Goal: Information Seeking & Learning: Learn about a topic

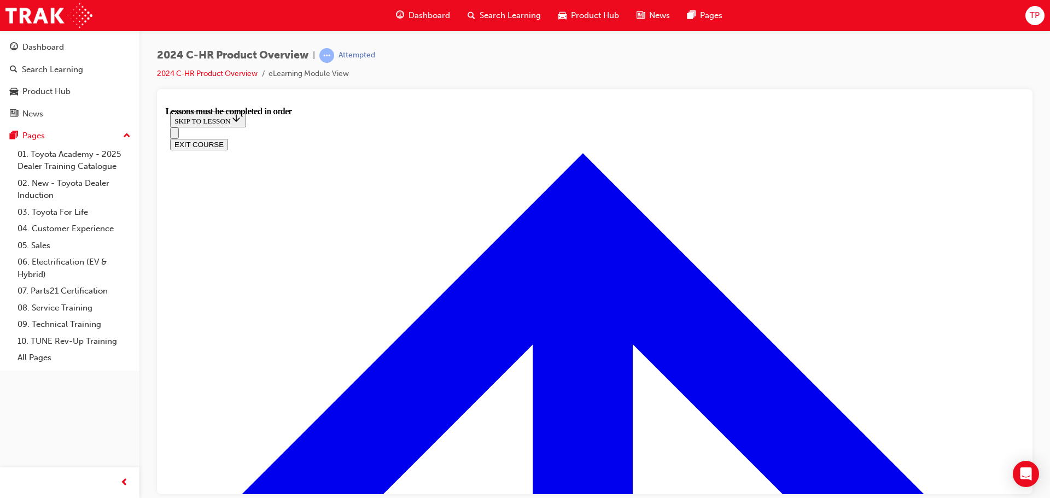
scroll to position [836, 0]
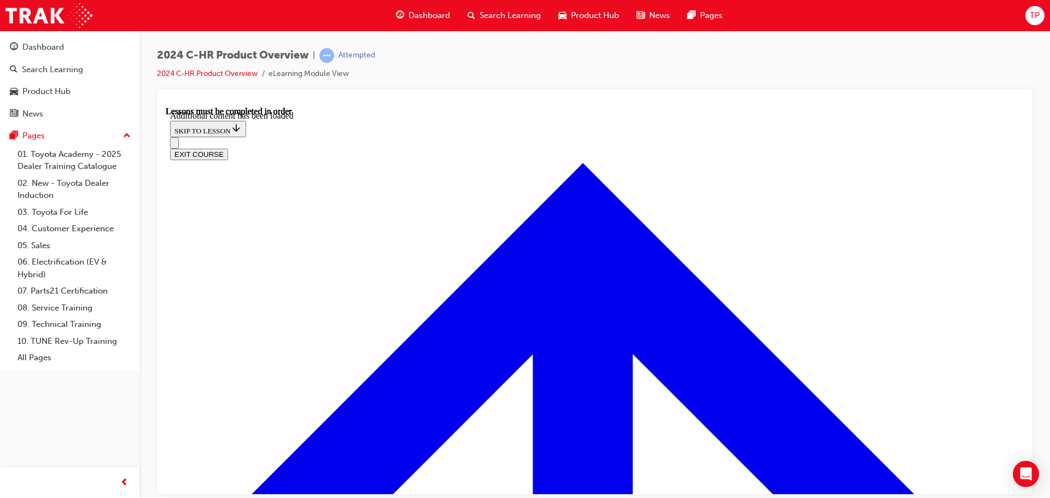
scroll to position [3115, 0]
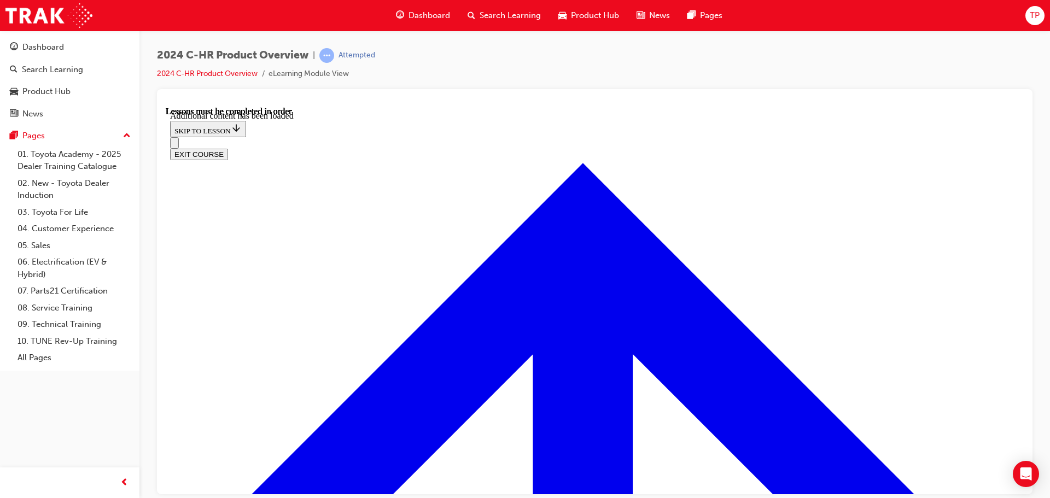
scroll to position [3583, 0]
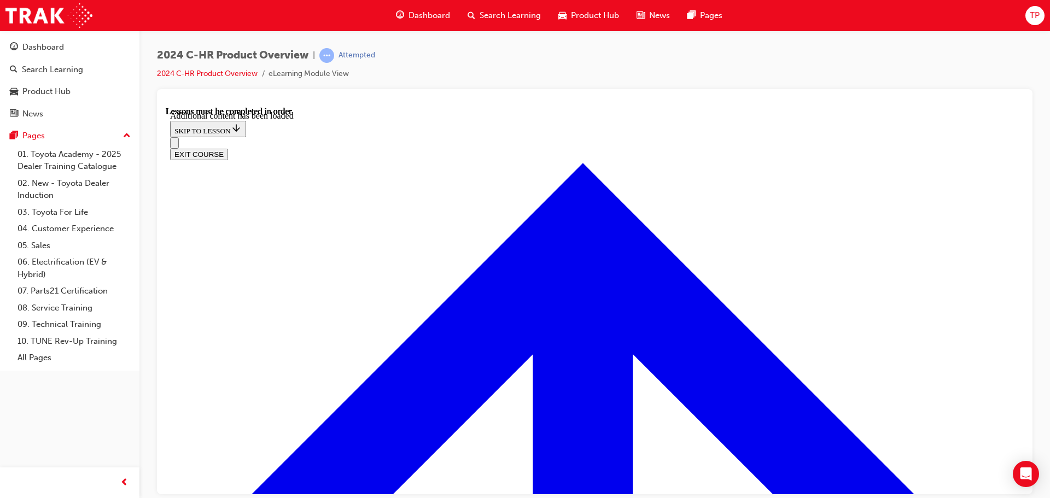
radio input "true"
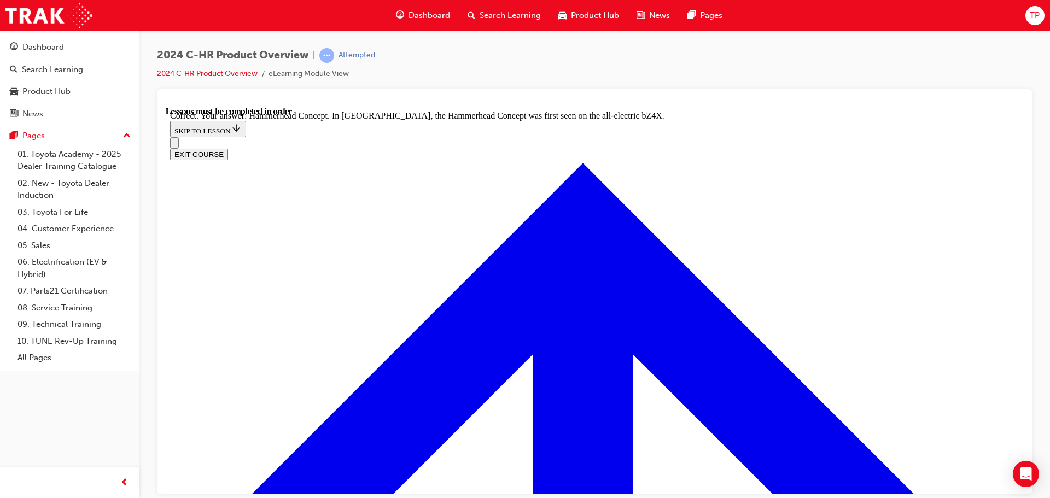
radio input "true"
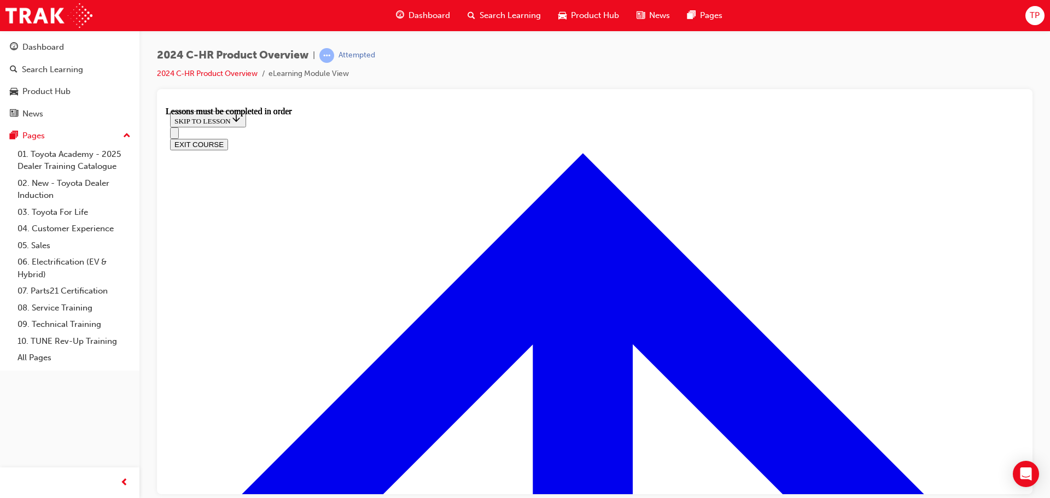
scroll to position [1882, 0]
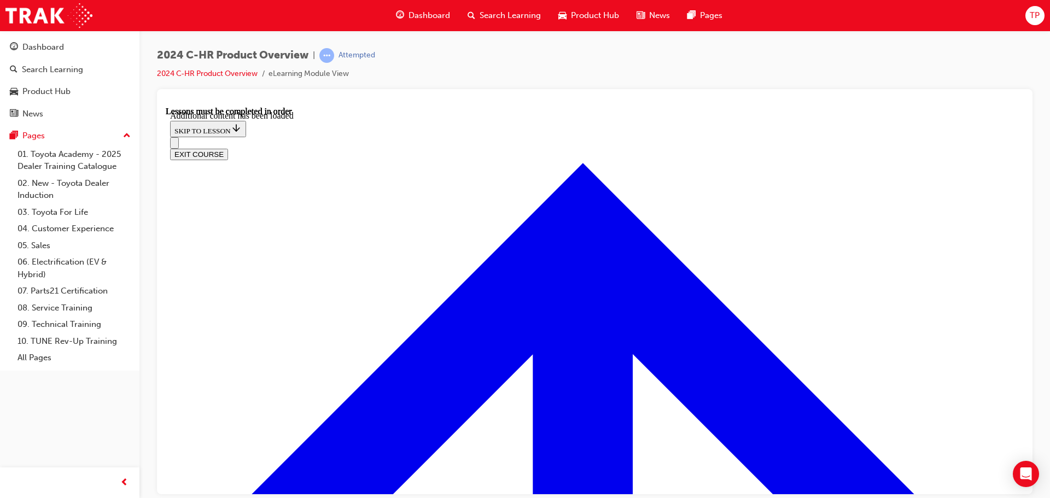
scroll to position [2151, 0]
radio input "true"
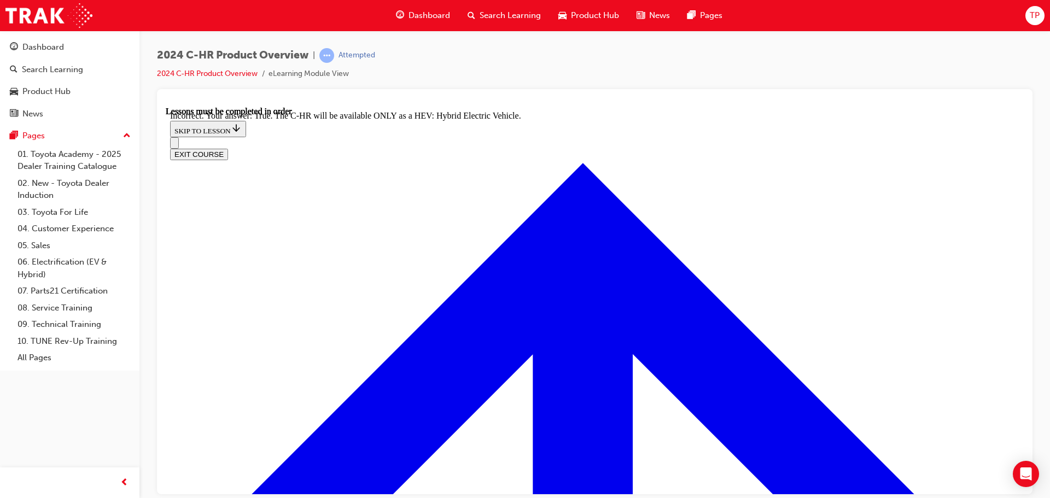
drag, startPoint x: 446, startPoint y: 330, endPoint x: 470, endPoint y: 336, distance: 25.5
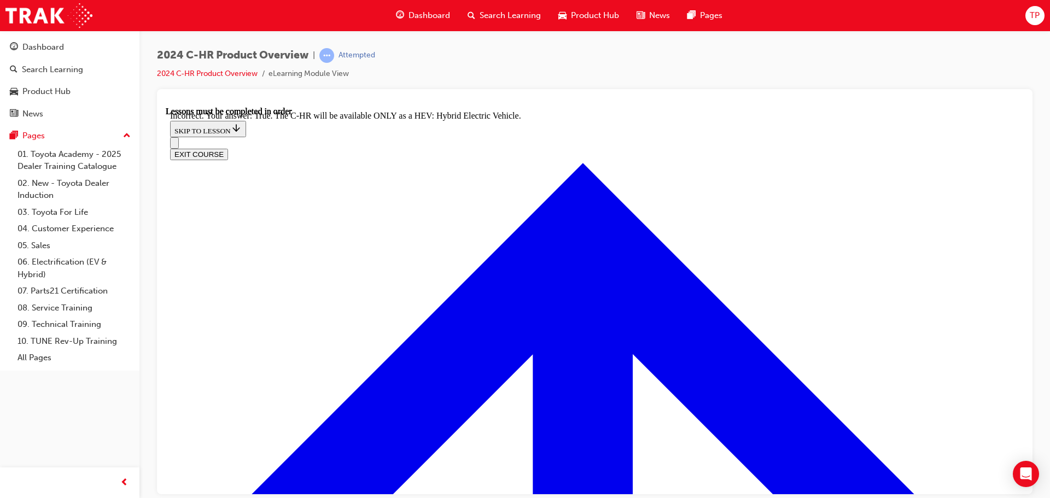
scroll to position [2151, 0]
radio input "true"
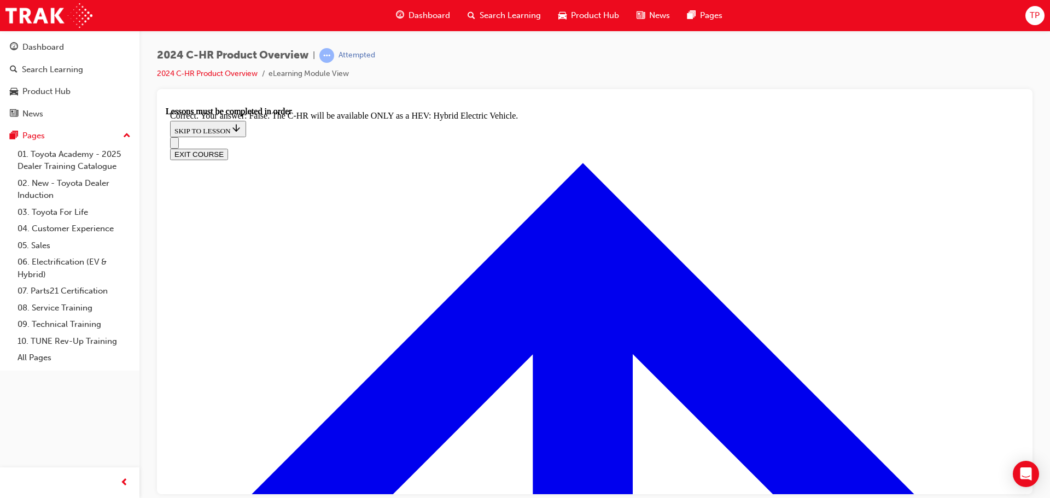
scroll to position [2534, 0]
checkbox input "true"
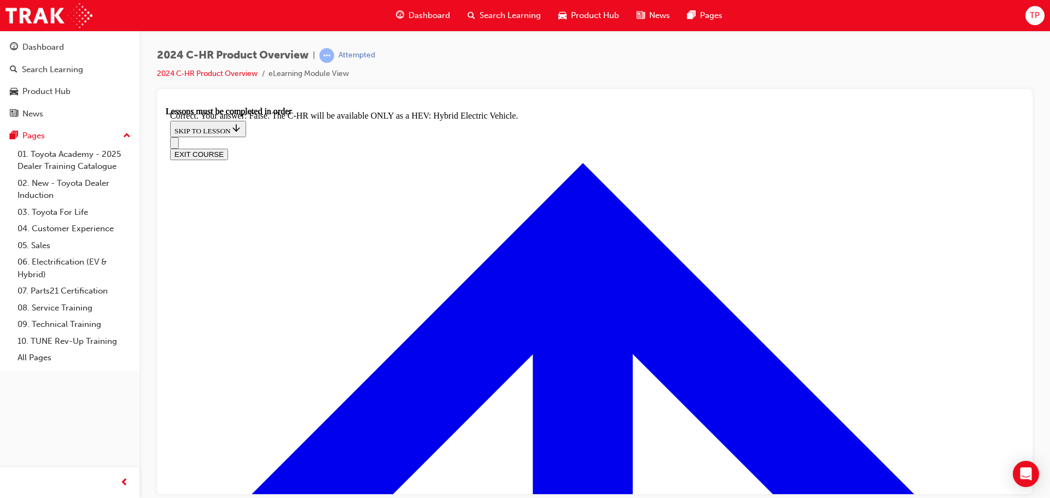
checkbox input "true"
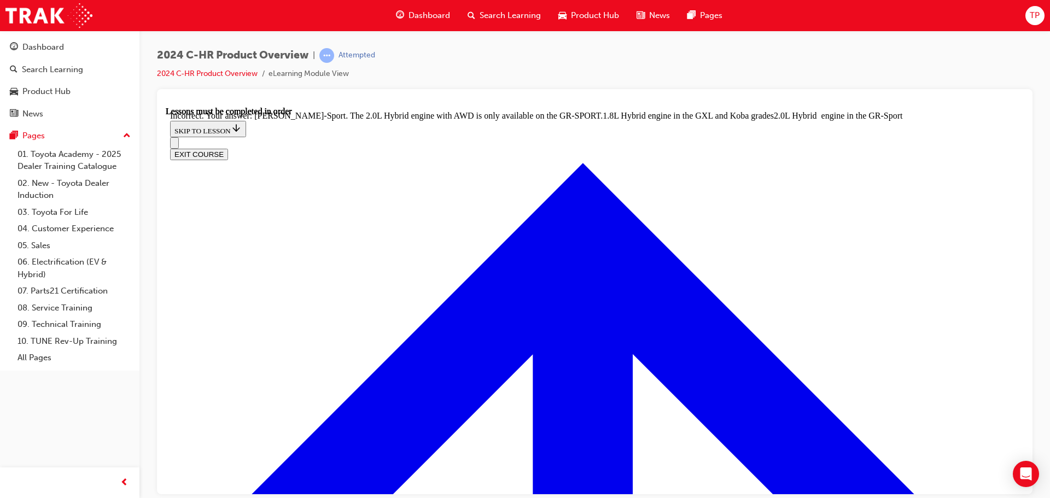
scroll to position [2506, 0]
drag, startPoint x: 446, startPoint y: 372, endPoint x: 436, endPoint y: 374, distance: 9.9
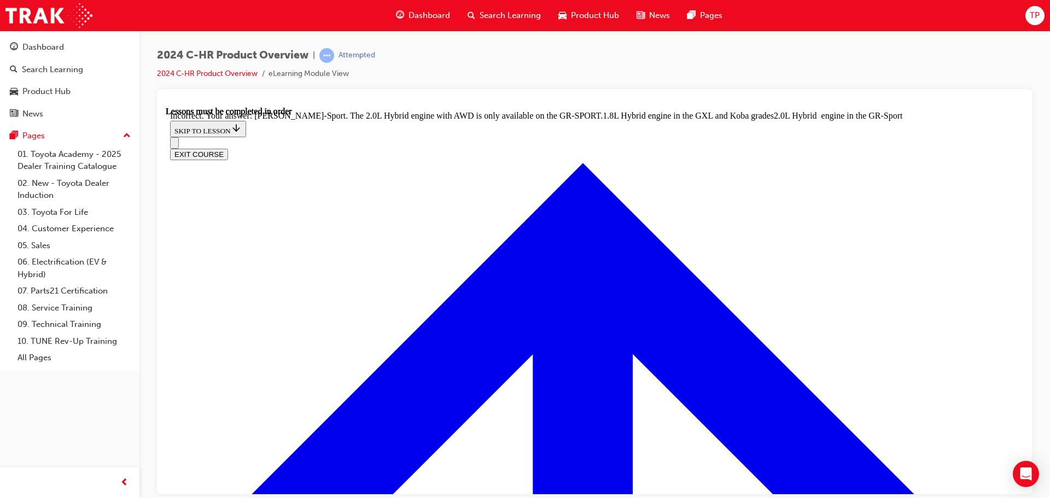
checkbox input "false"
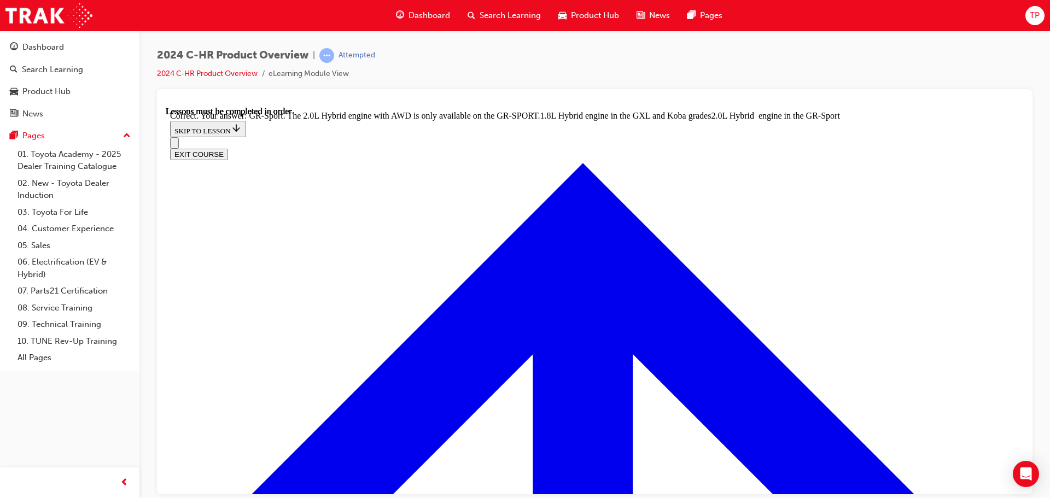
scroll to position [3038, 0]
radio input "true"
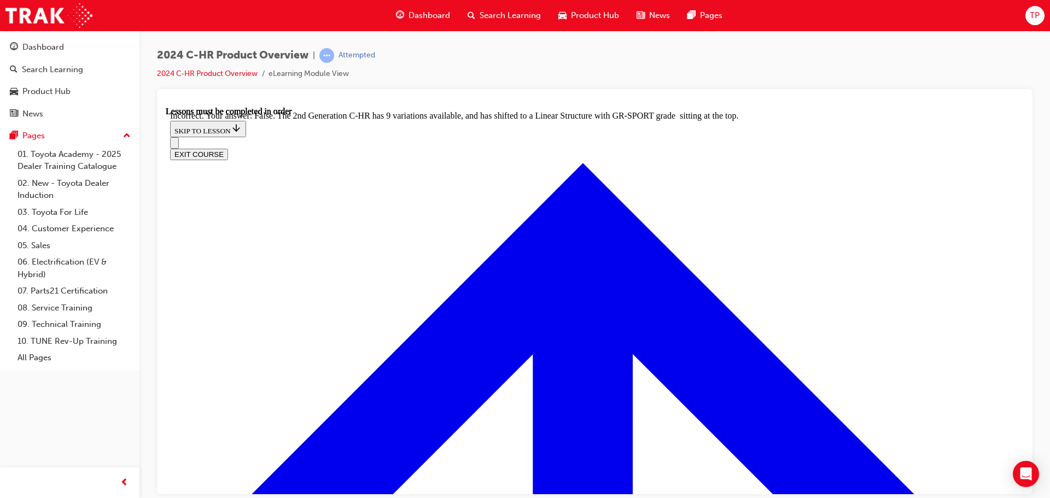
radio input "true"
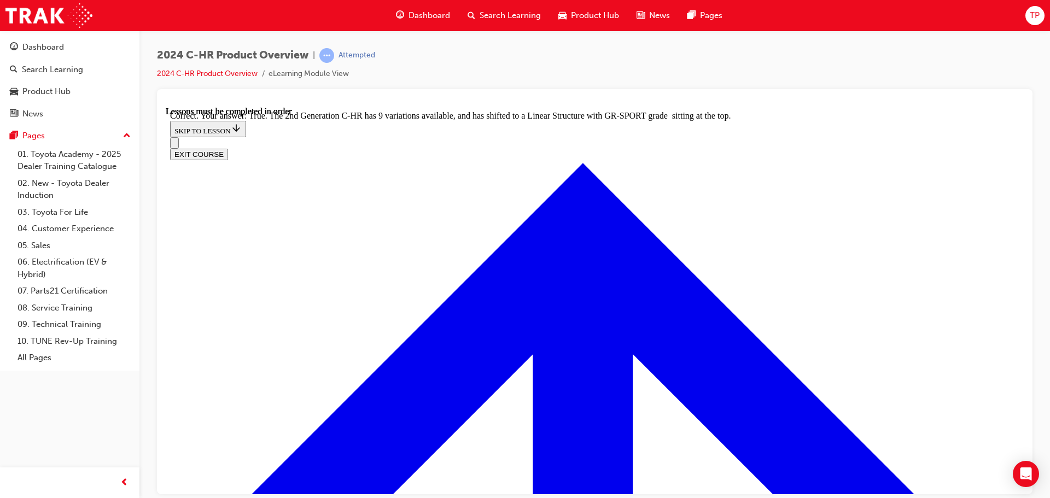
scroll to position [3193, 0]
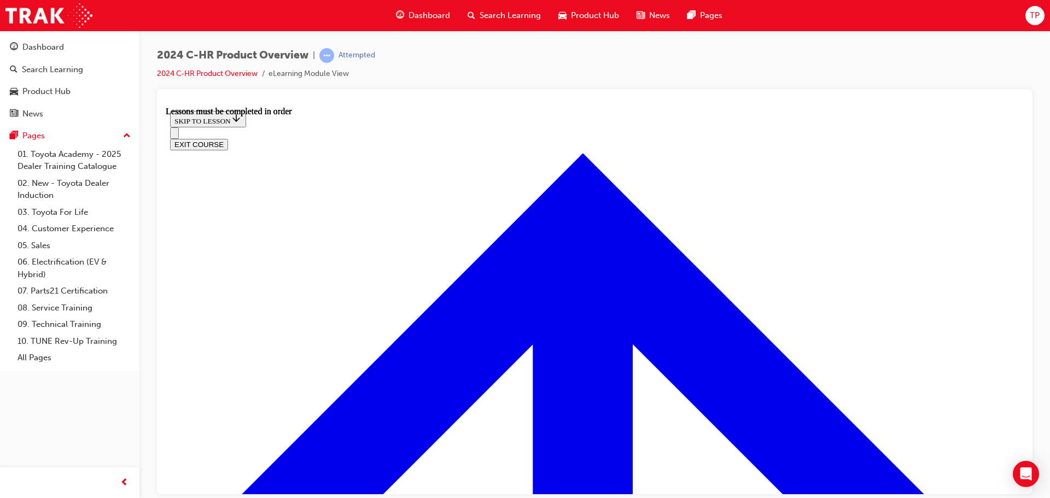
scroll to position [520, 0]
drag, startPoint x: 620, startPoint y: 241, endPoint x: 601, endPoint y: 301, distance: 63.0
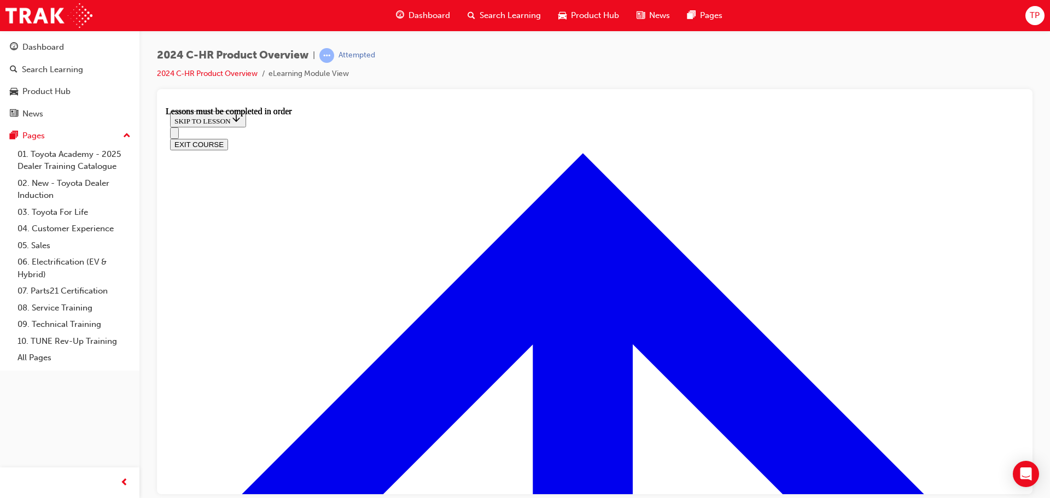
drag, startPoint x: 556, startPoint y: 433, endPoint x: 645, endPoint y: 383, distance: 102.9
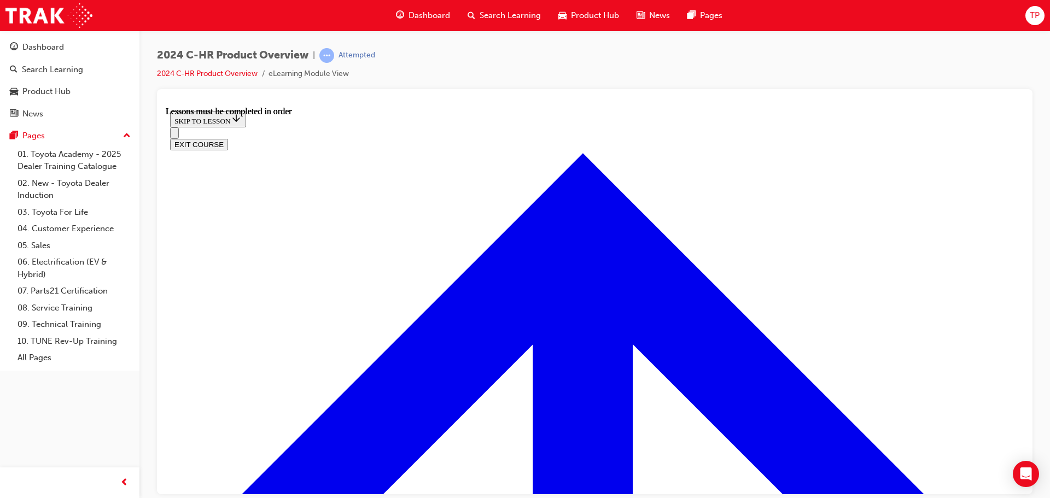
drag, startPoint x: 374, startPoint y: 180, endPoint x: 411, endPoint y: 188, distance: 38.5
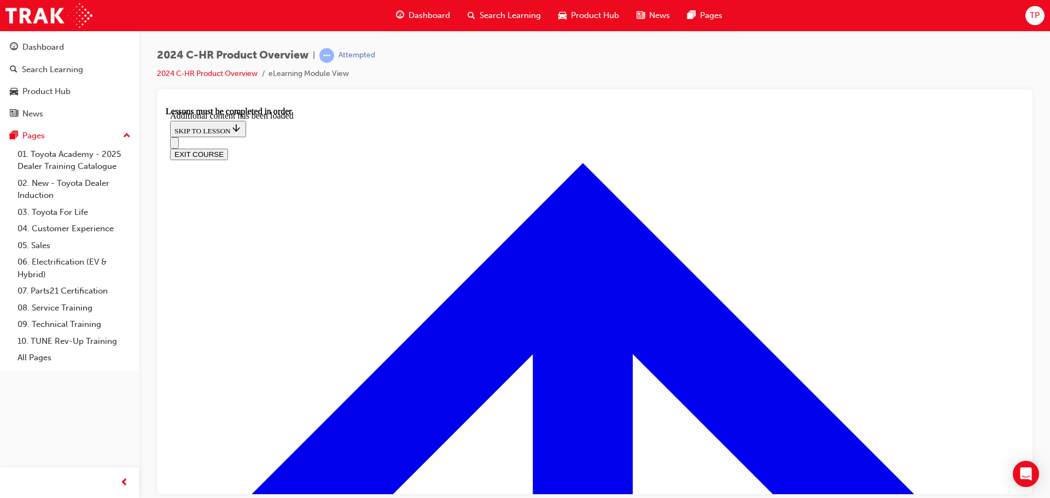
scroll to position [459, 0]
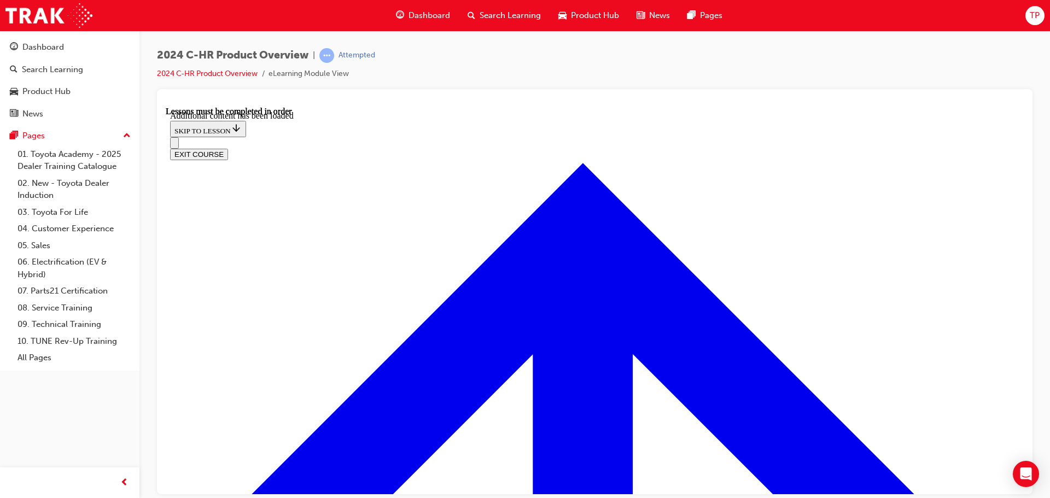
radio input "true"
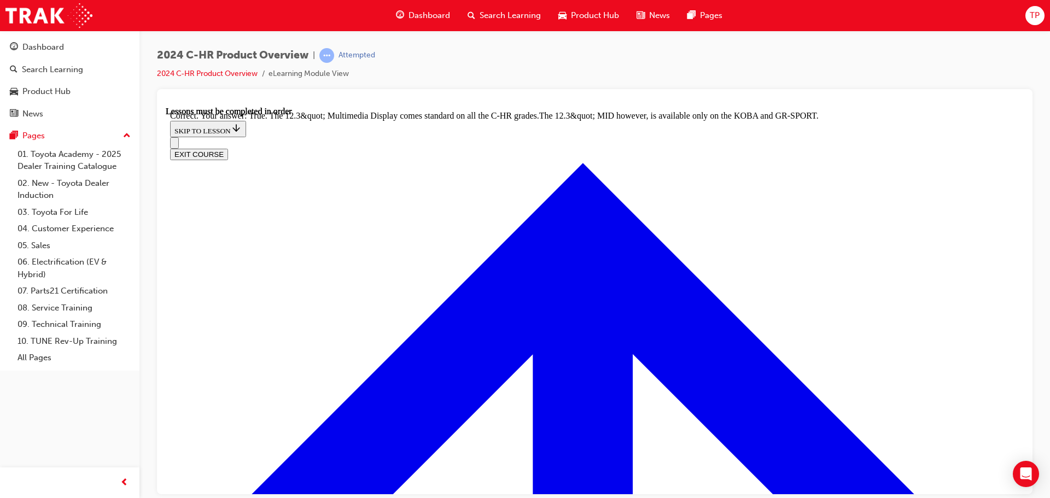
scroll to position [1132, 0]
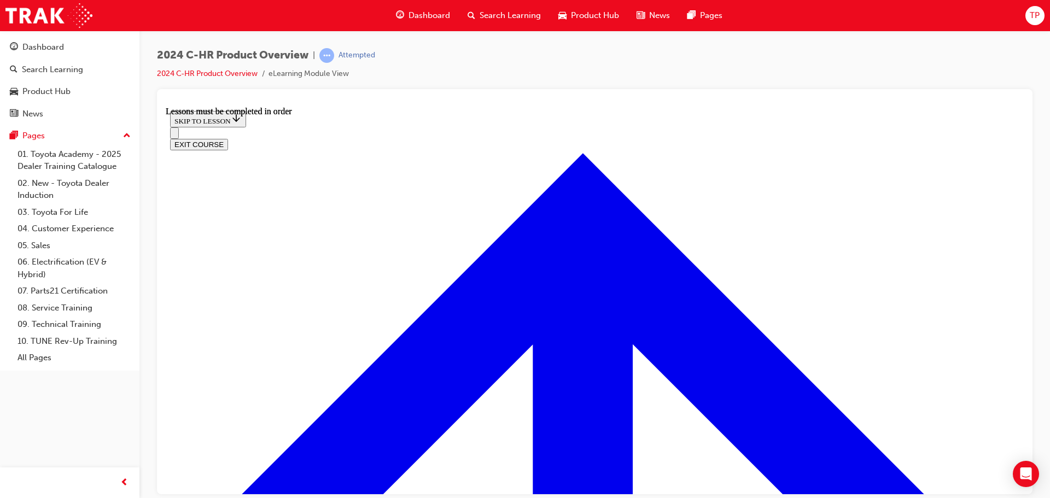
scroll to position [1924, 0]
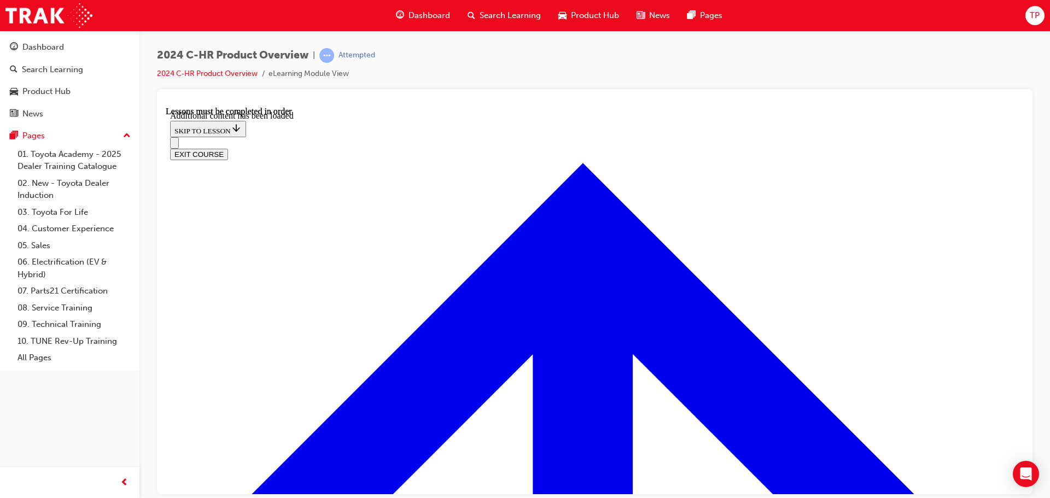
scroll to position [2196, 0]
checkbox input "true"
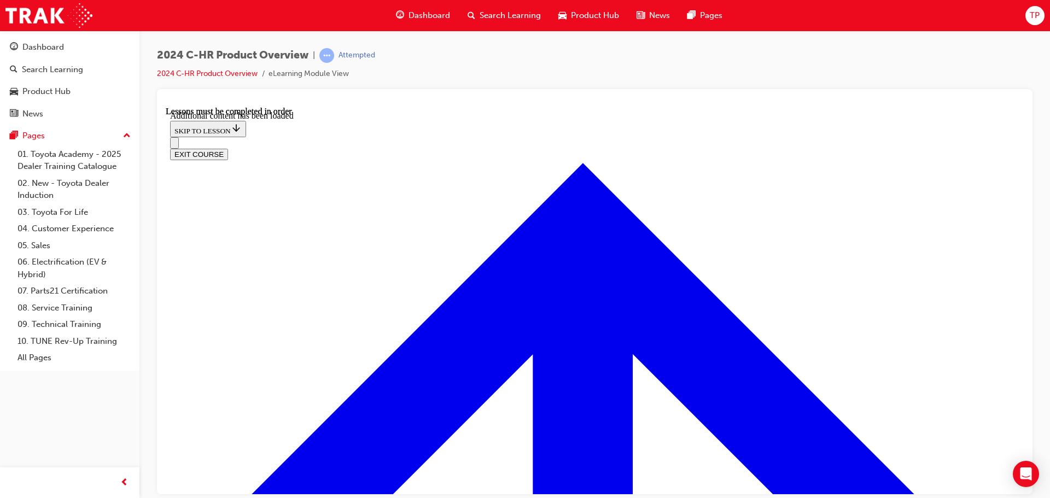
checkbox input "true"
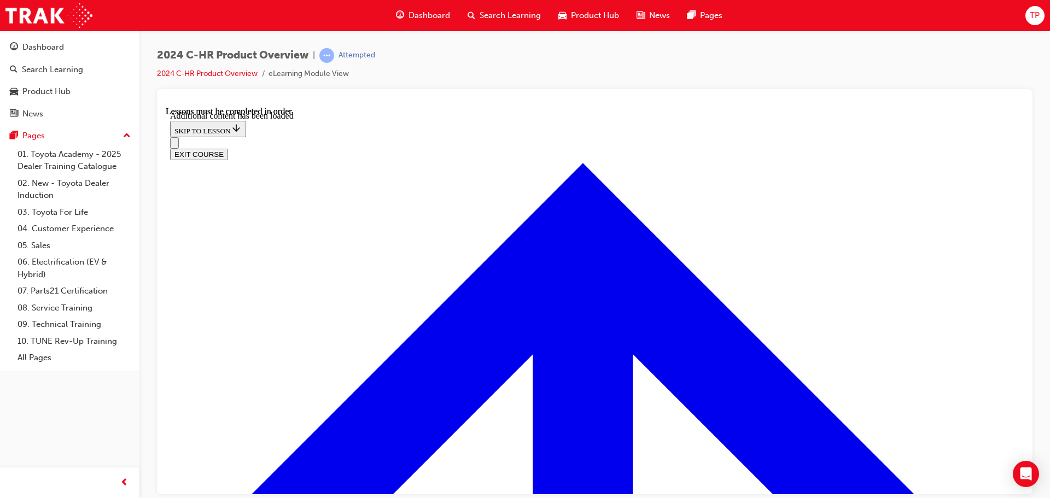
checkbox input "false"
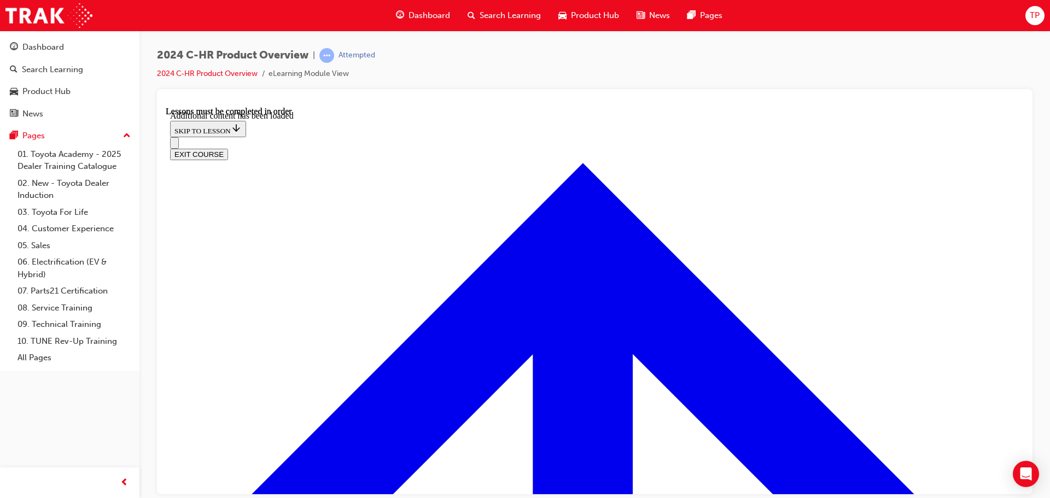
checkbox input "false"
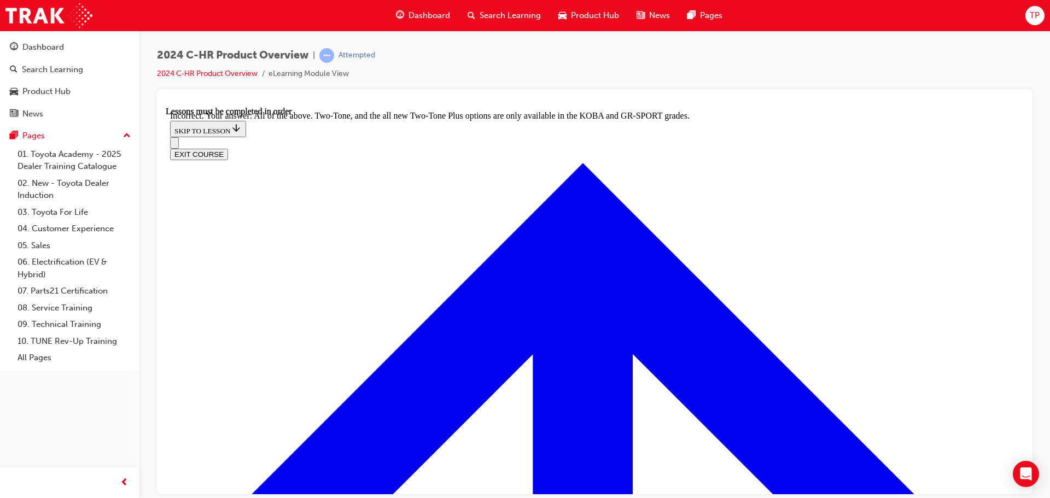
checkbox input "true"
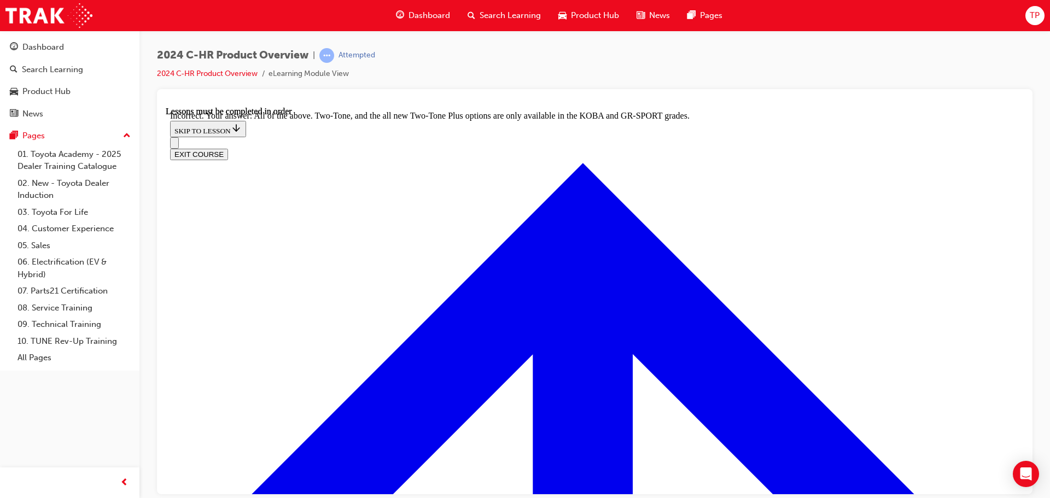
checkbox input "true"
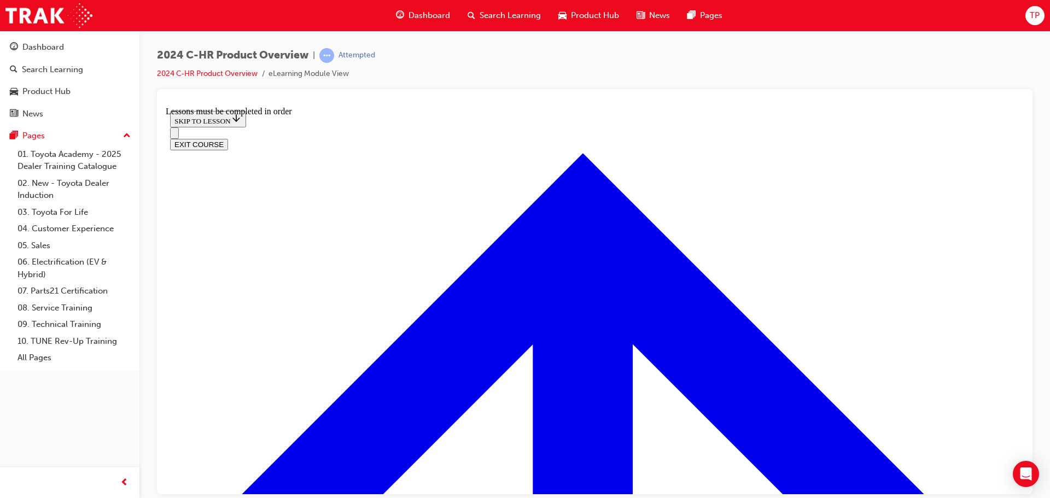
scroll to position [787, 0]
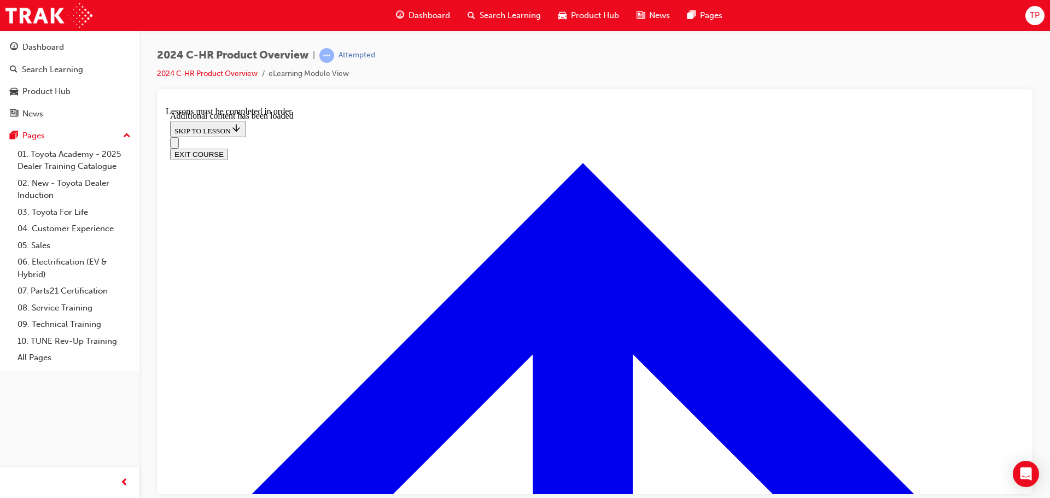
scroll to position [1059, 0]
radio input "true"
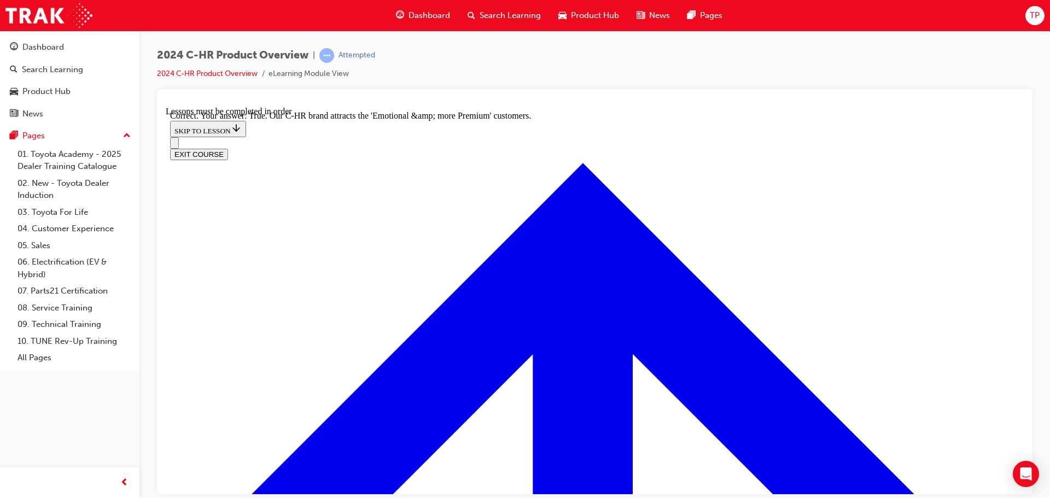
scroll to position [1244, 0]
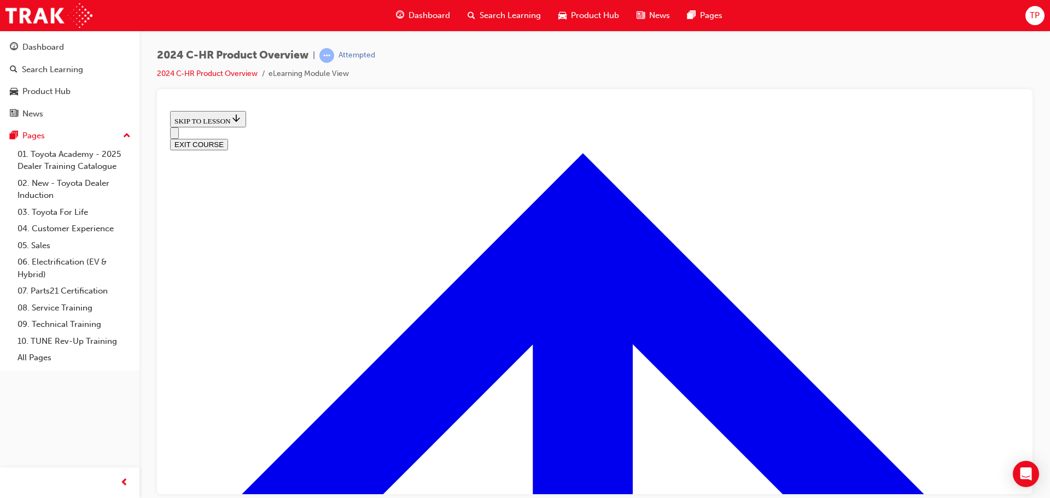
scroll to position [399, 0]
click at [228, 138] on button "EXIT COURSE" at bounding box center [199, 143] width 58 height 11
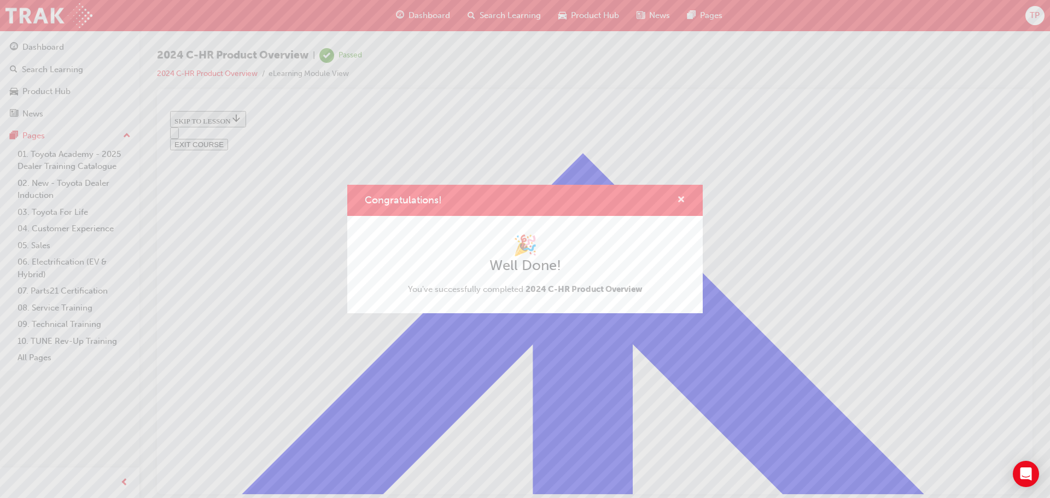
click at [678, 205] on span "cross-icon" at bounding box center [681, 201] width 8 height 10
